Goal: Task Accomplishment & Management: Use online tool/utility

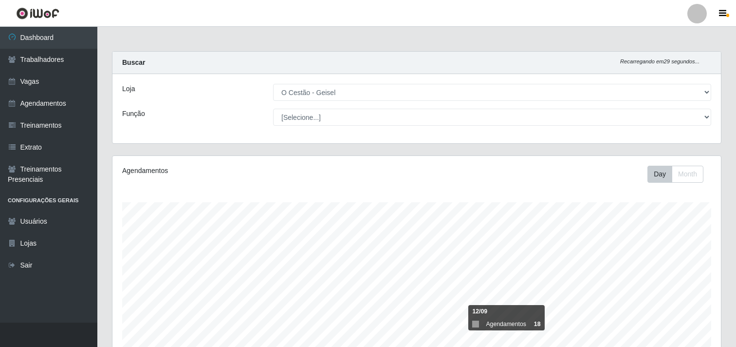
select select "224"
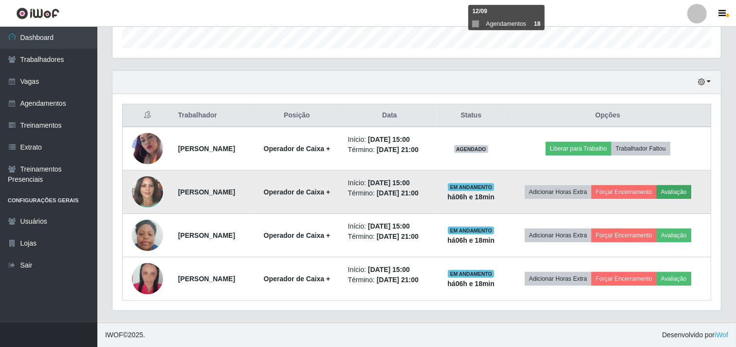
scroll to position [201, 608]
click at [638, 188] on button "Forçar Encerramento" at bounding box center [623, 192] width 65 height 14
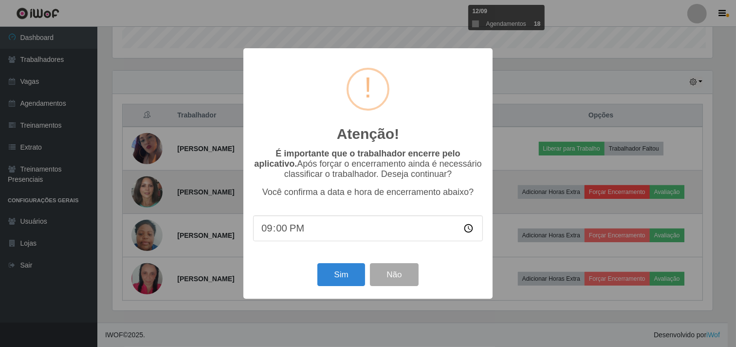
scroll to position [201, 602]
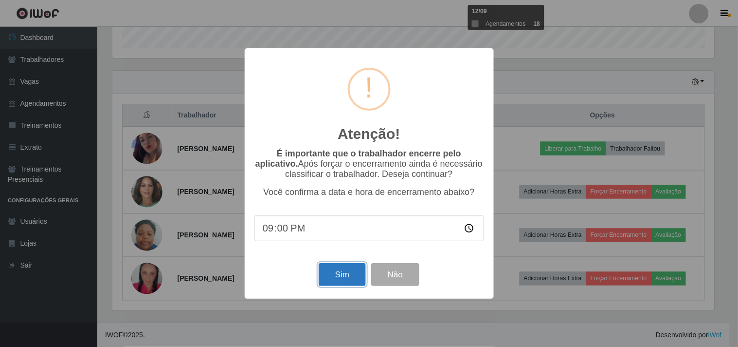
click at [326, 275] on button "Sim" at bounding box center [342, 274] width 47 height 23
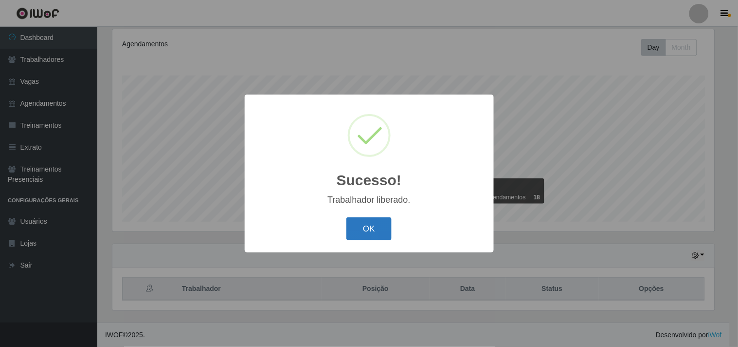
click at [356, 225] on button "OK" at bounding box center [369, 228] width 45 height 23
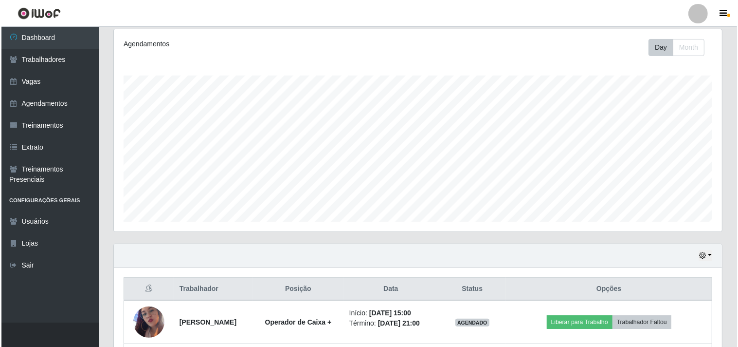
scroll to position [256, 0]
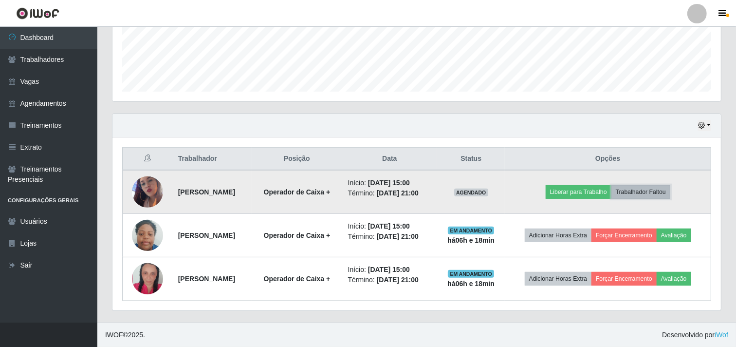
click at [639, 196] on button "Trabalhador Faltou" at bounding box center [640, 192] width 59 height 14
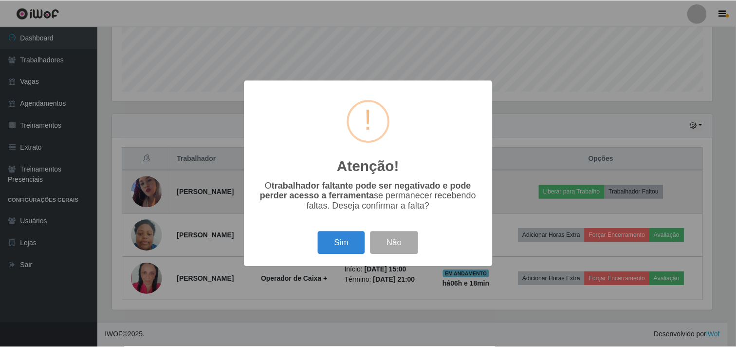
scroll to position [201, 602]
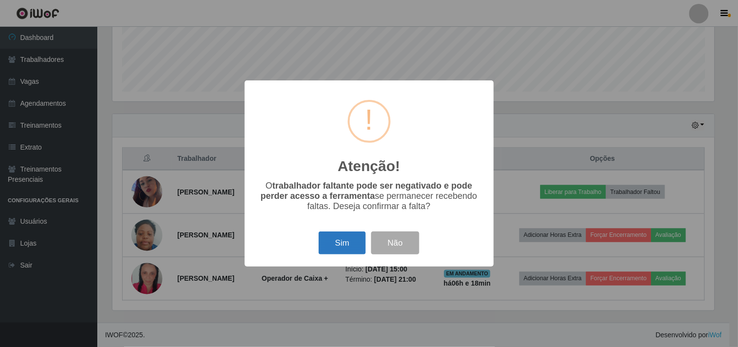
click at [344, 242] on button "Sim" at bounding box center [342, 242] width 47 height 23
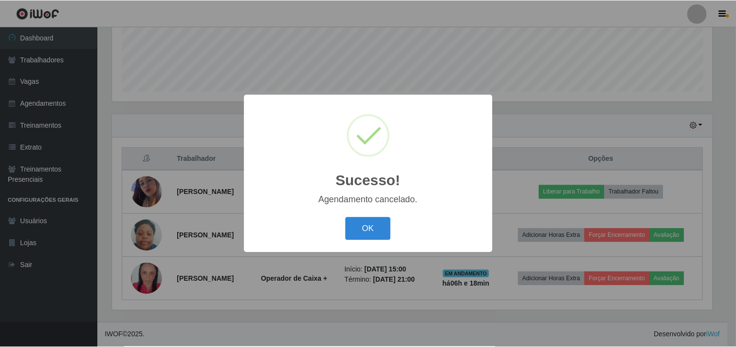
scroll to position [213, 0]
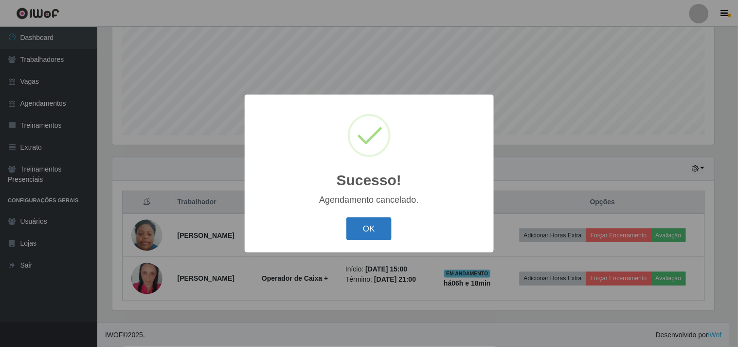
click at [372, 234] on button "OK" at bounding box center [369, 228] width 45 height 23
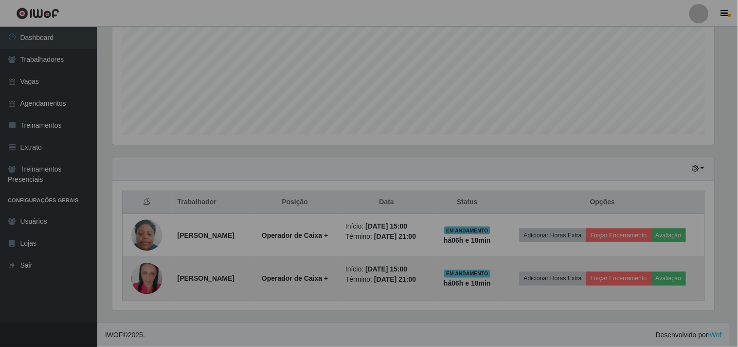
scroll to position [201, 608]
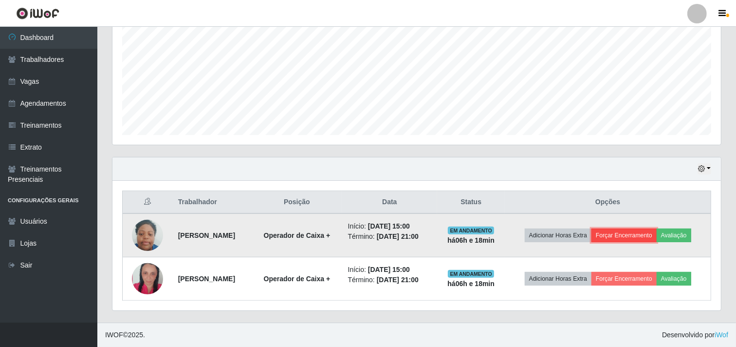
click at [626, 235] on button "Forçar Encerramento" at bounding box center [623, 235] width 65 height 14
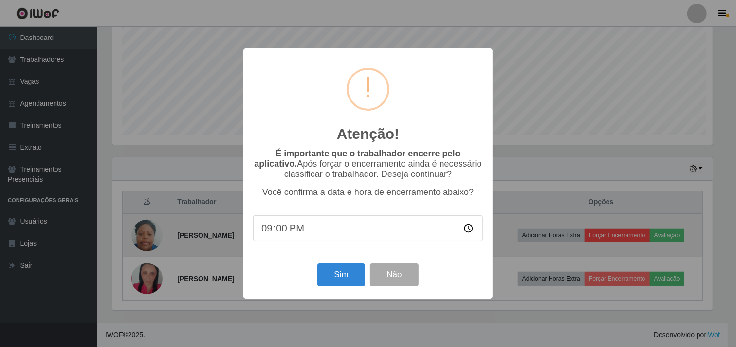
scroll to position [201, 602]
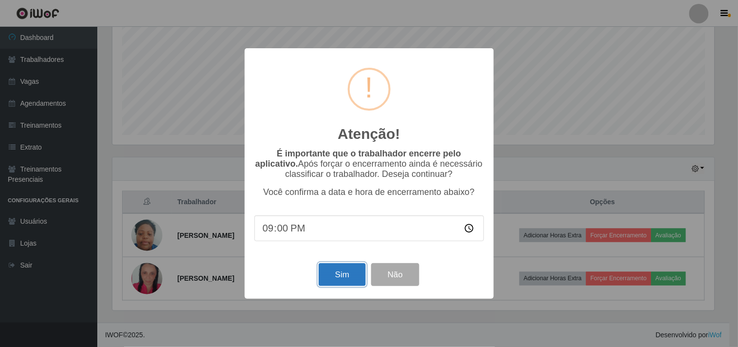
click at [348, 274] on button "Sim" at bounding box center [342, 274] width 47 height 23
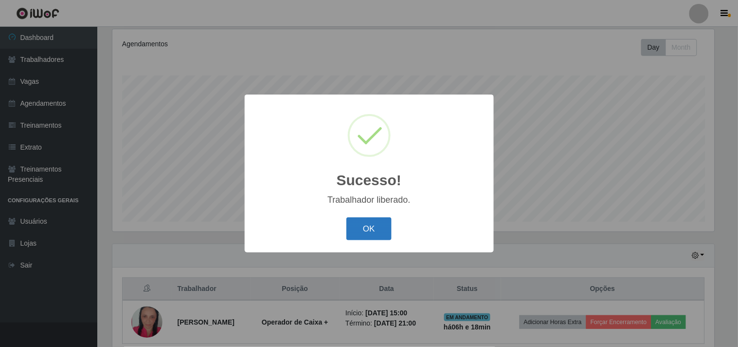
click at [388, 225] on button "OK" at bounding box center [369, 228] width 45 height 23
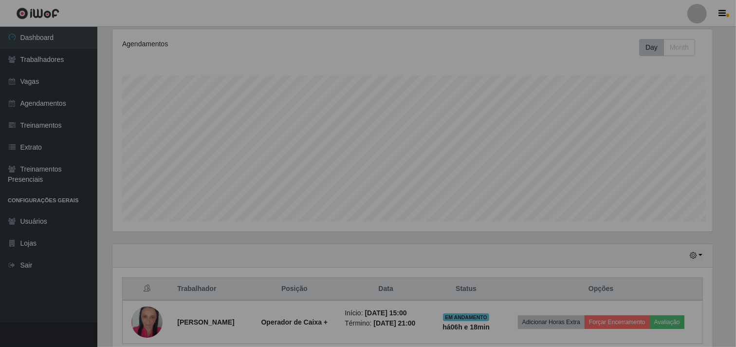
scroll to position [0, 0]
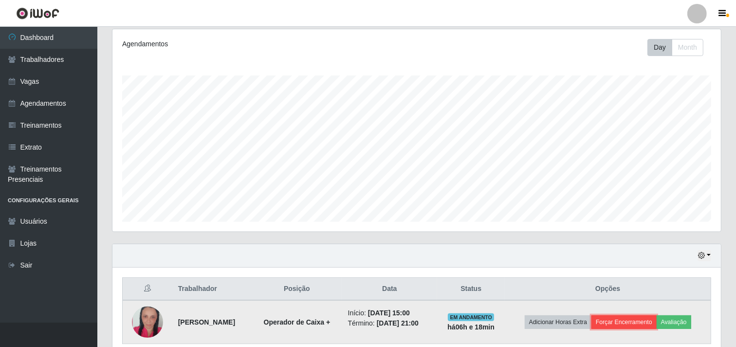
click at [620, 327] on button "Forçar Encerramento" at bounding box center [623, 322] width 65 height 14
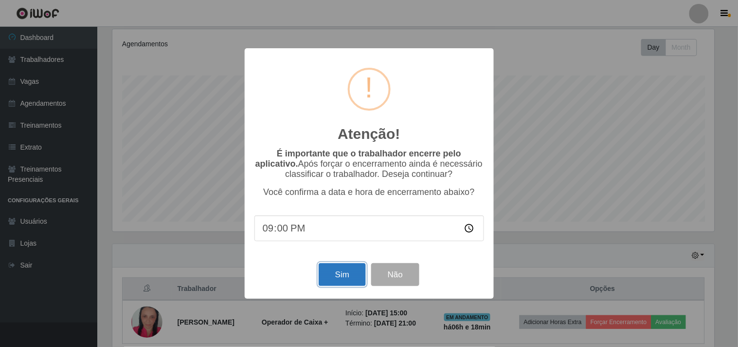
click at [327, 279] on button "Sim" at bounding box center [342, 274] width 47 height 23
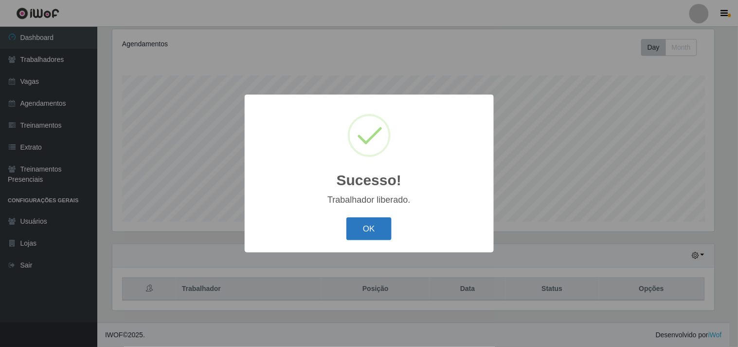
click at [360, 223] on button "OK" at bounding box center [369, 228] width 45 height 23
